Goal: Find specific page/section: Find specific page/section

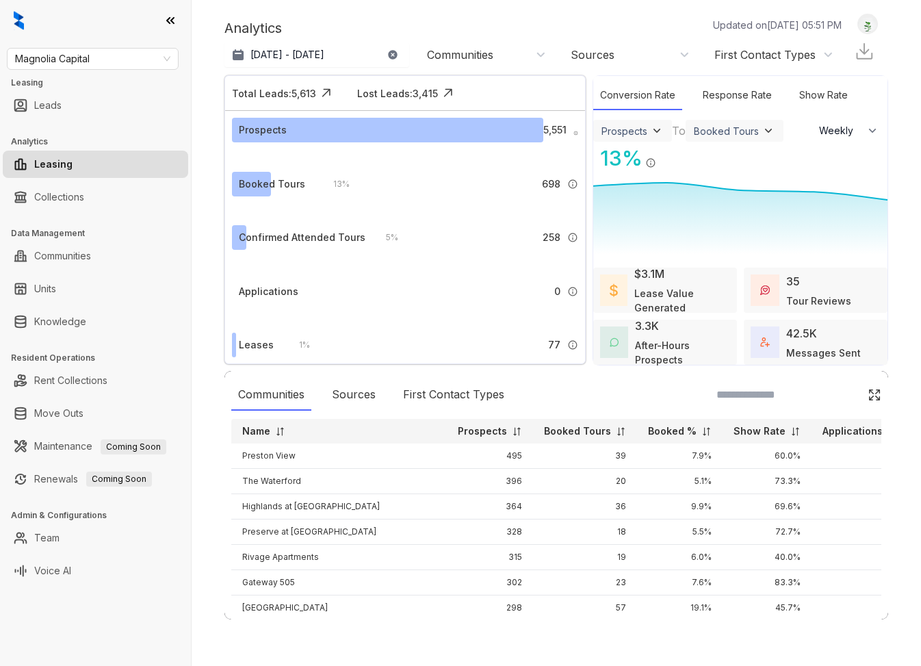
select select "******"
click at [77, 79] on h3 "Leasing" at bounding box center [101, 83] width 180 height 12
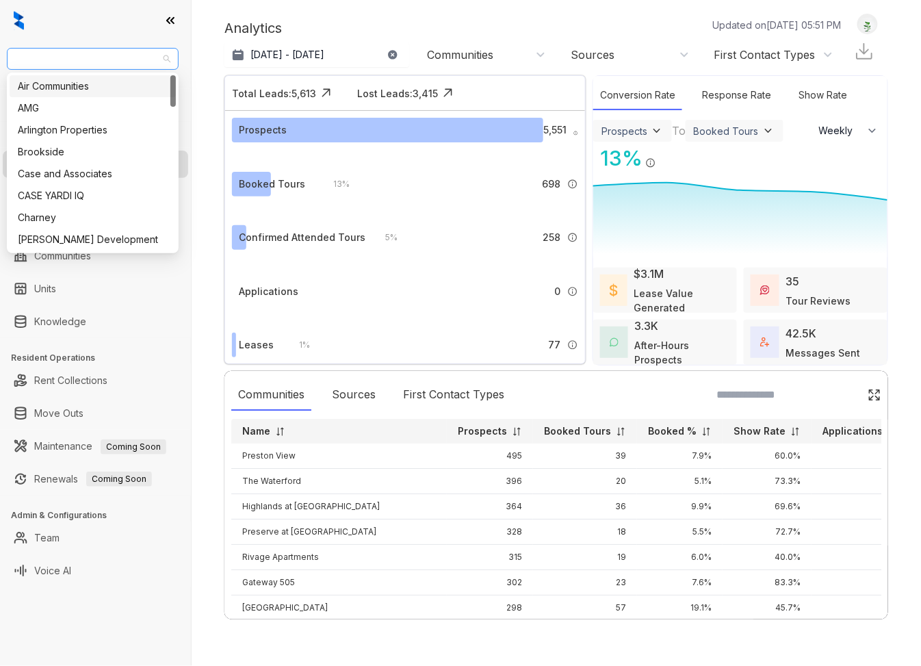
click at [83, 64] on span "Magnolia Capital" at bounding box center [92, 59] width 155 height 21
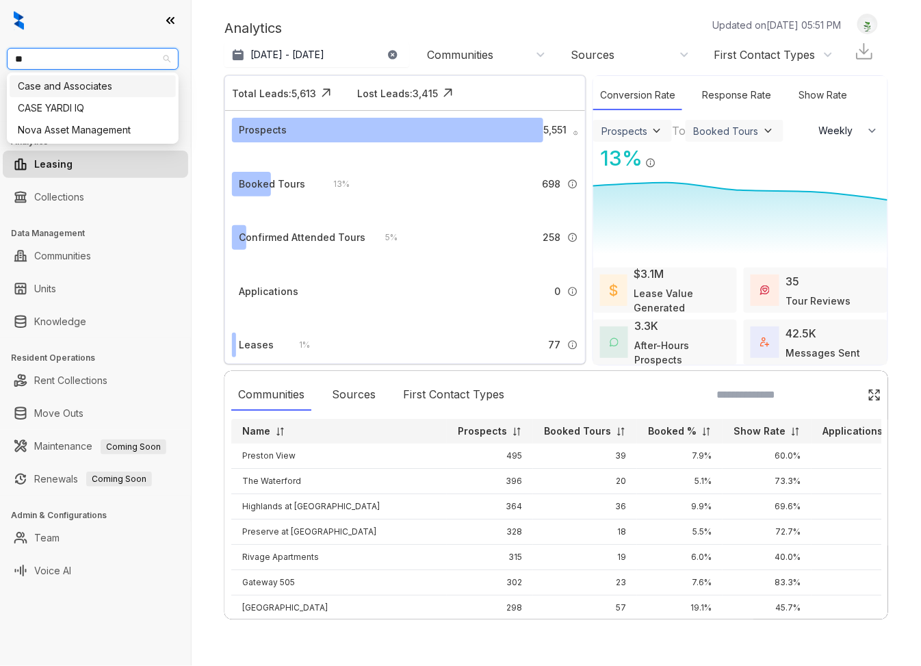
type input "*"
type input "****"
click at [80, 80] on div "Raintree Partners" at bounding box center [93, 86] width 150 height 15
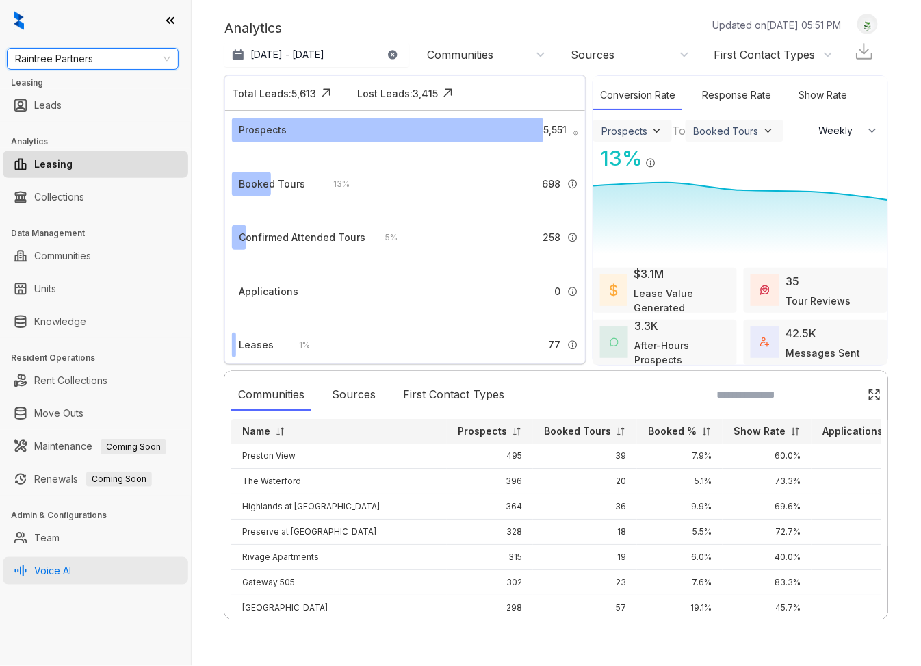
click at [66, 562] on link "Voice AI" at bounding box center [52, 570] width 37 height 27
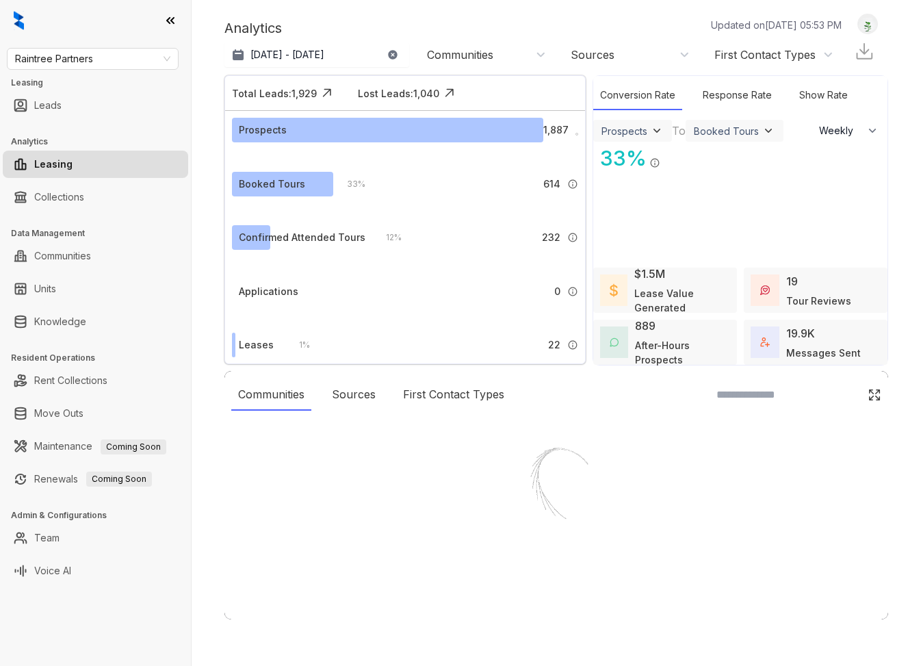
select select "******"
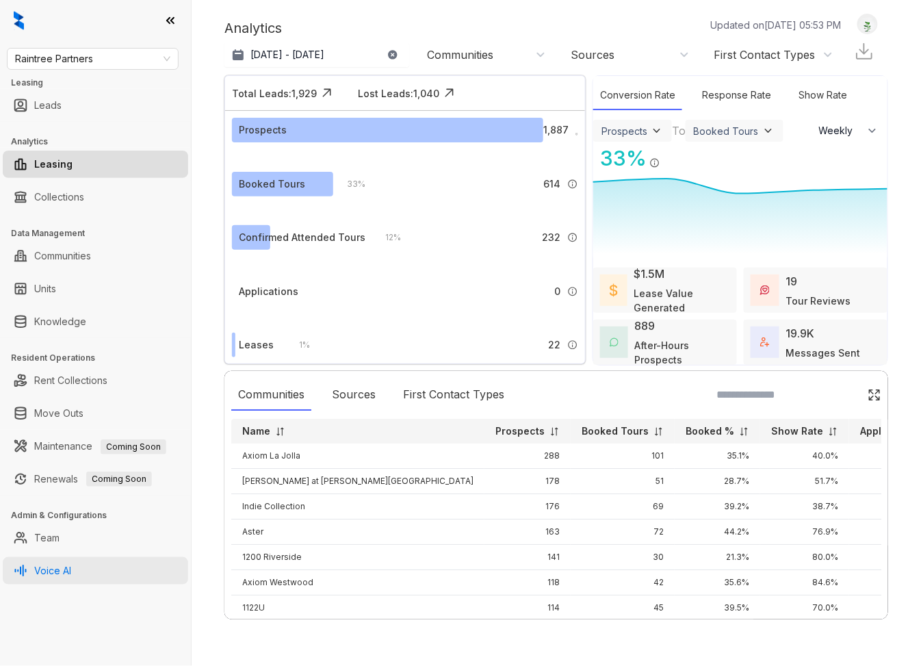
click at [71, 577] on link "Voice AI" at bounding box center [52, 570] width 37 height 27
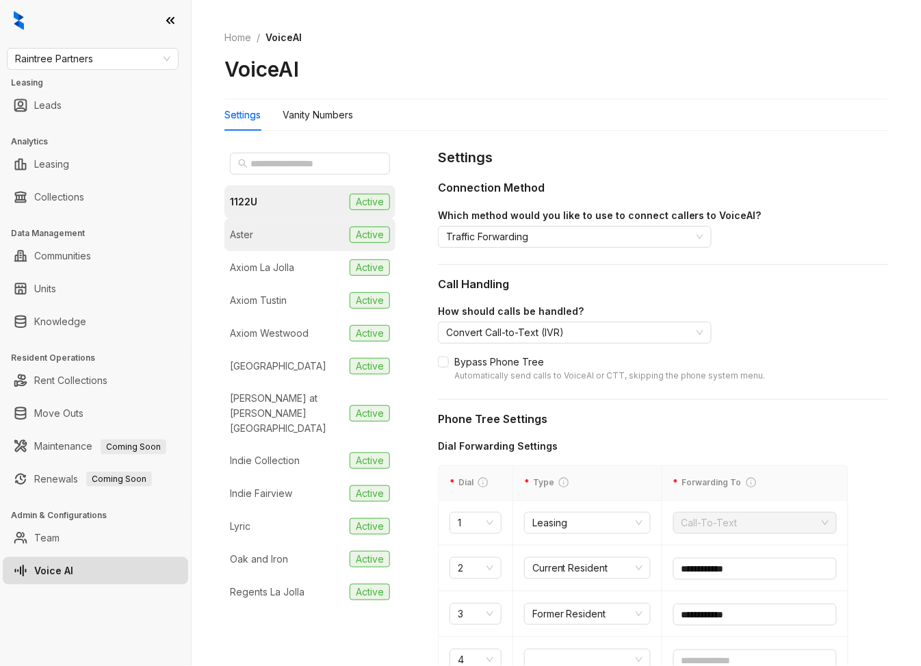
click at [289, 234] on li "Aster Active" at bounding box center [309, 234] width 171 height 33
click at [338, 112] on div "Vanity Numbers" at bounding box center [318, 114] width 70 height 15
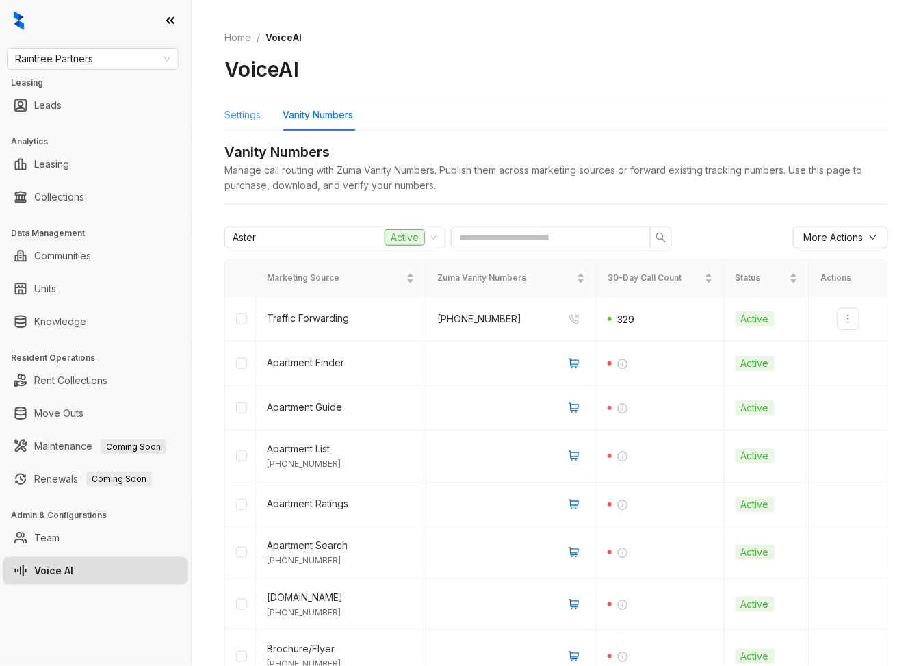
click at [255, 106] on div "Settings" at bounding box center [242, 114] width 36 height 31
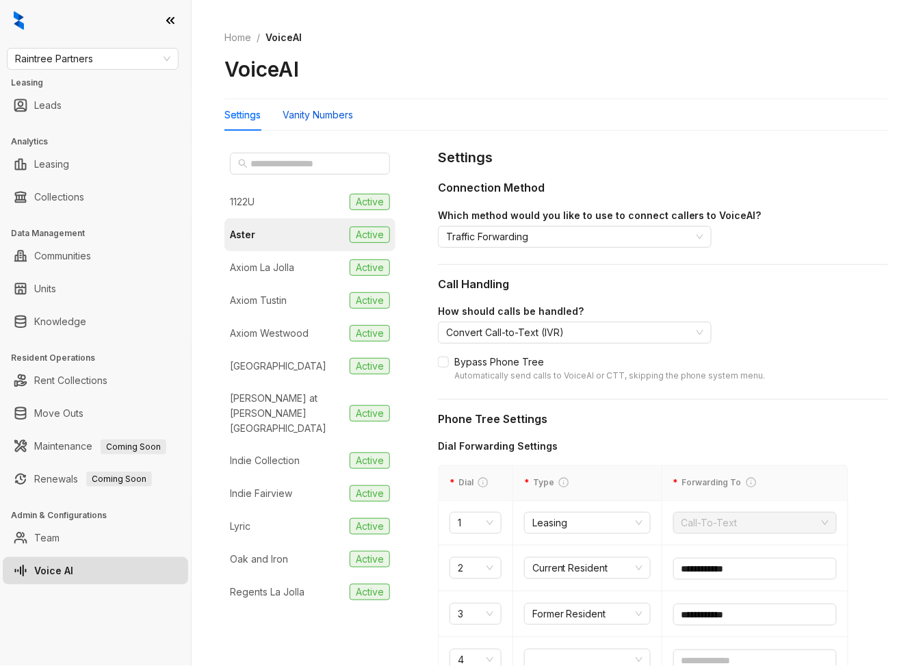
click at [342, 118] on div "Vanity Numbers" at bounding box center [318, 114] width 70 height 15
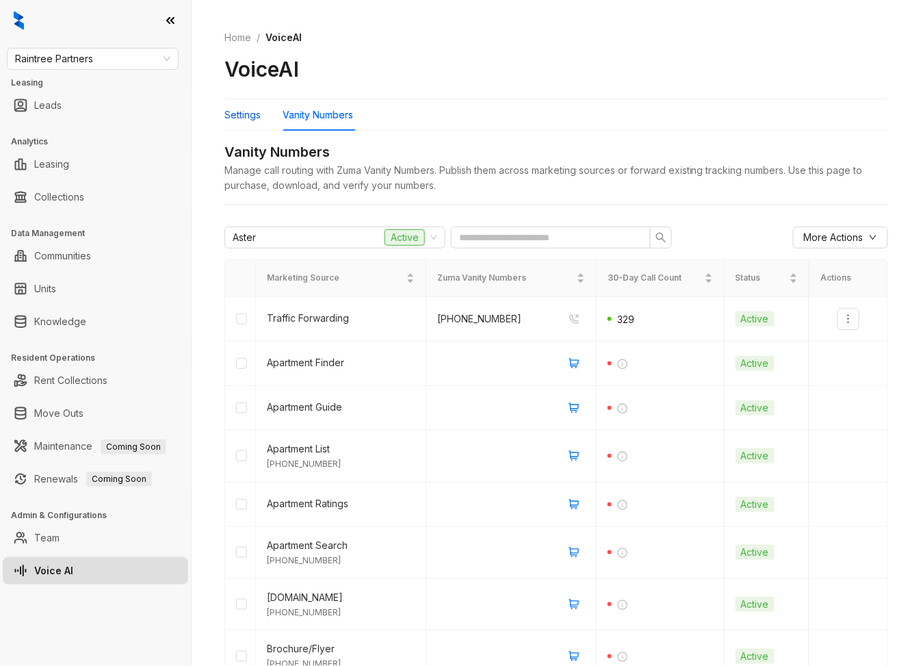
click at [233, 118] on div "Settings" at bounding box center [242, 114] width 36 height 15
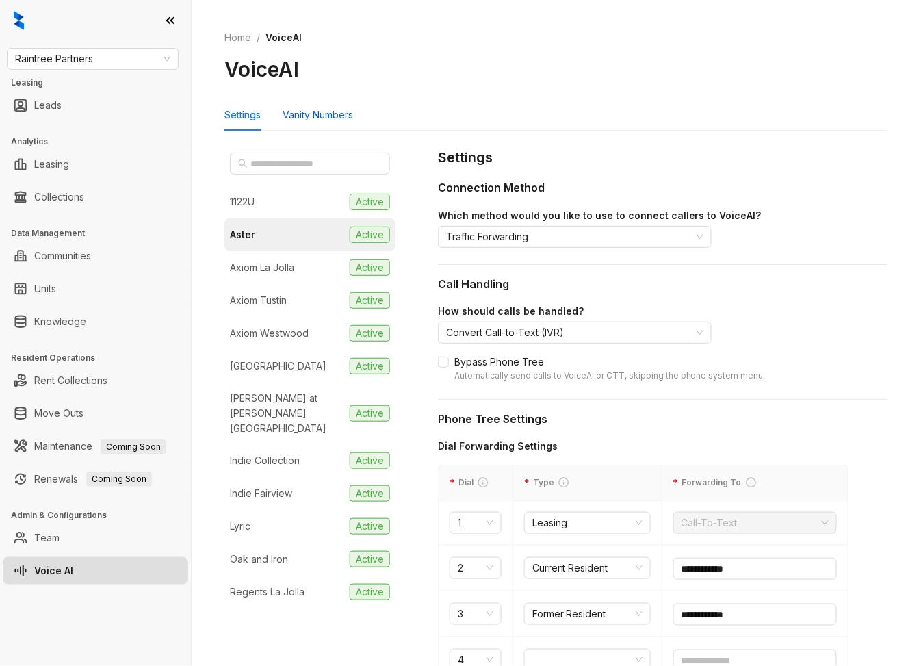
click at [332, 120] on div "Vanity Numbers" at bounding box center [318, 114] width 70 height 15
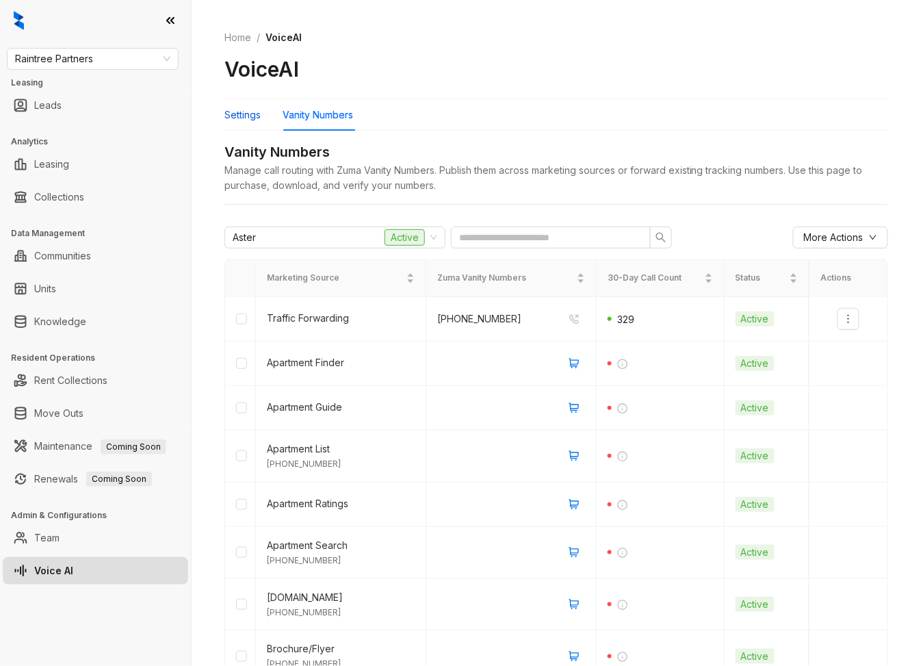
click at [237, 112] on div "Settings" at bounding box center [242, 114] width 36 height 15
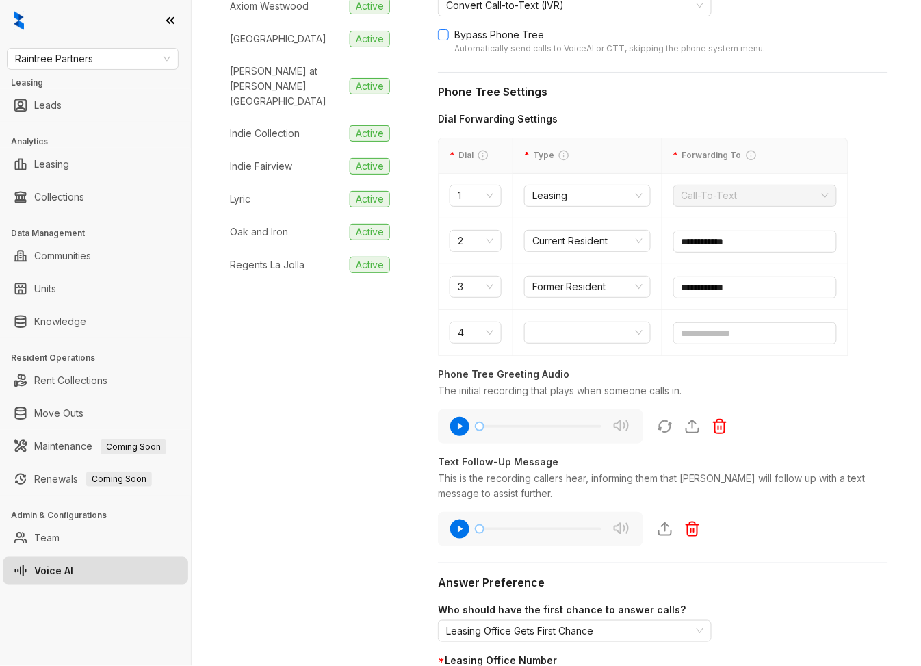
scroll to position [356, 0]
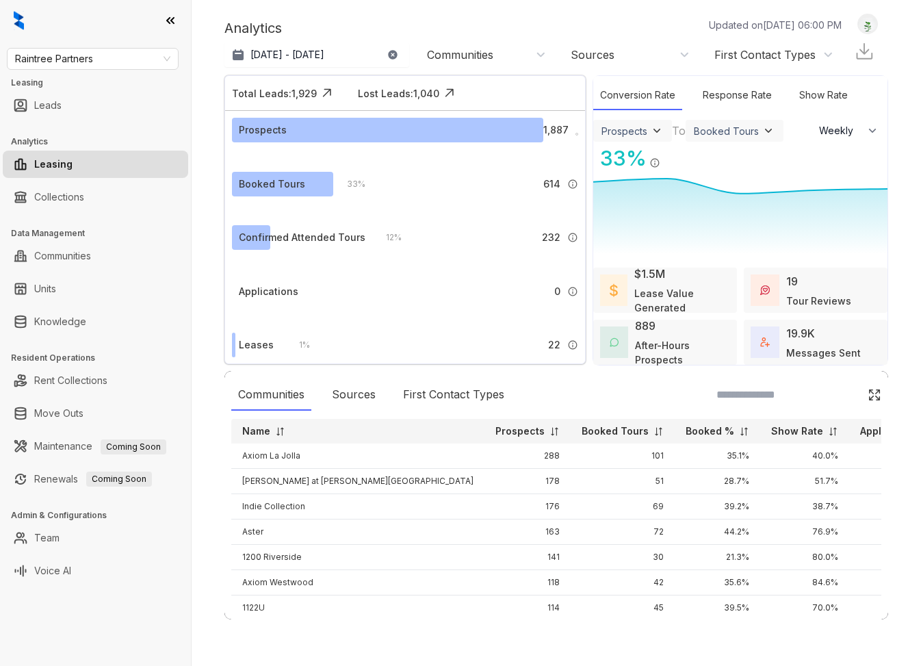
select select "******"
click at [63, 324] on link "Knowledge" at bounding box center [60, 321] width 52 height 27
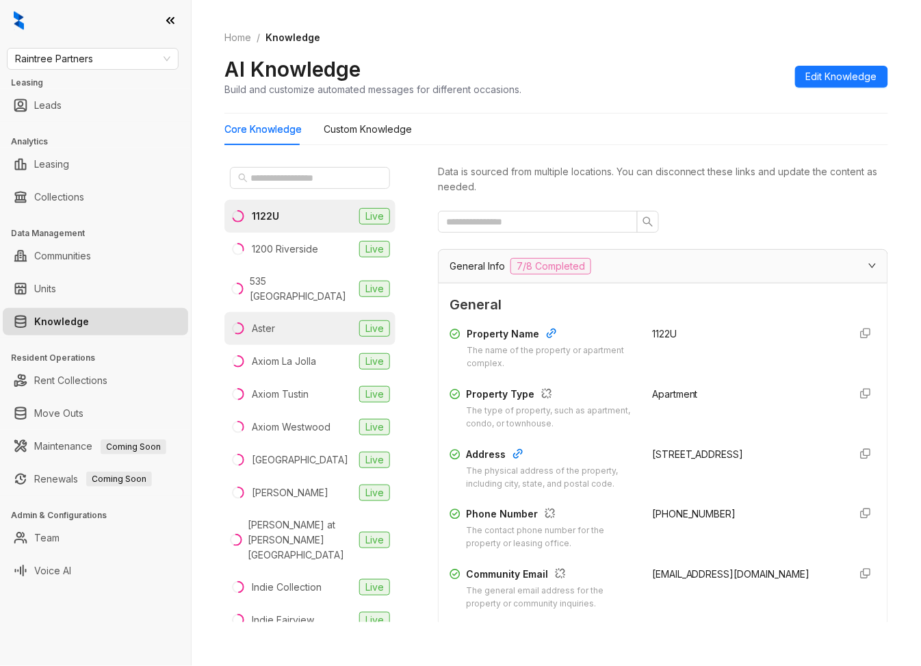
click at [287, 312] on li "Aster Live" at bounding box center [309, 328] width 171 height 33
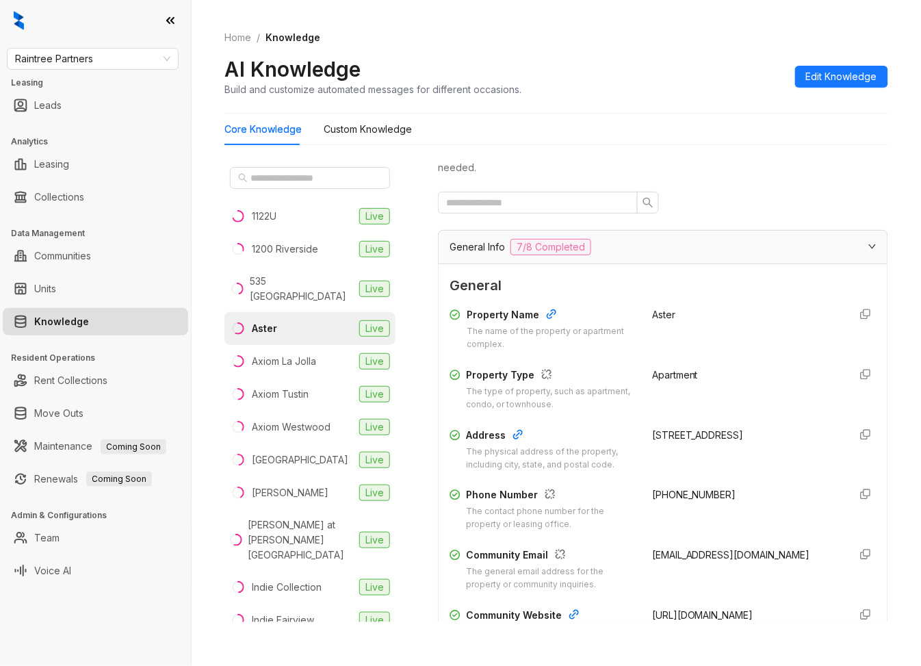
scroll to position [66, 0]
